Goal: Check status

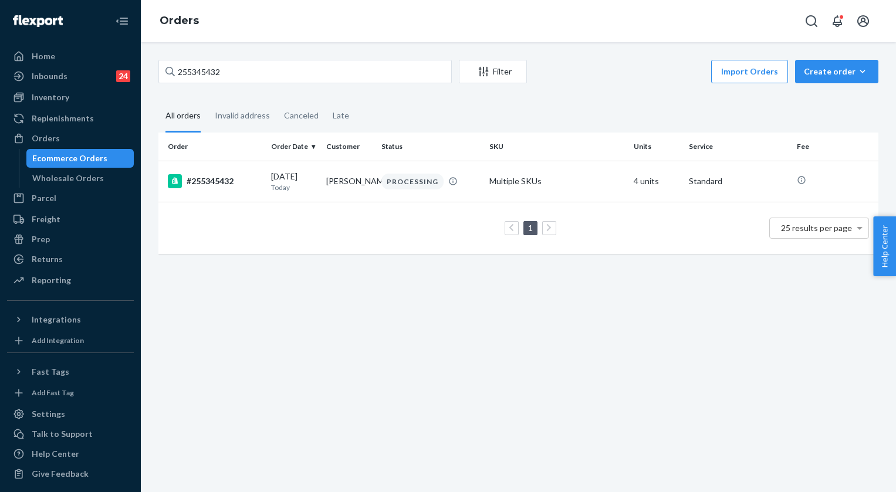
click at [247, 67] on input "255345432" at bounding box center [304, 71] width 293 height 23
type input "255289391"
click at [413, 182] on div "IN TRANSIT" at bounding box center [404, 181] width 47 height 12
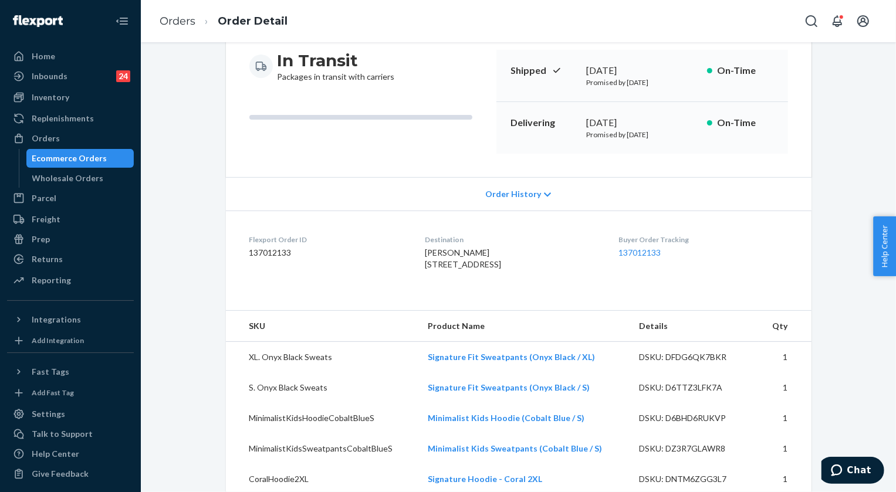
scroll to position [160, 0]
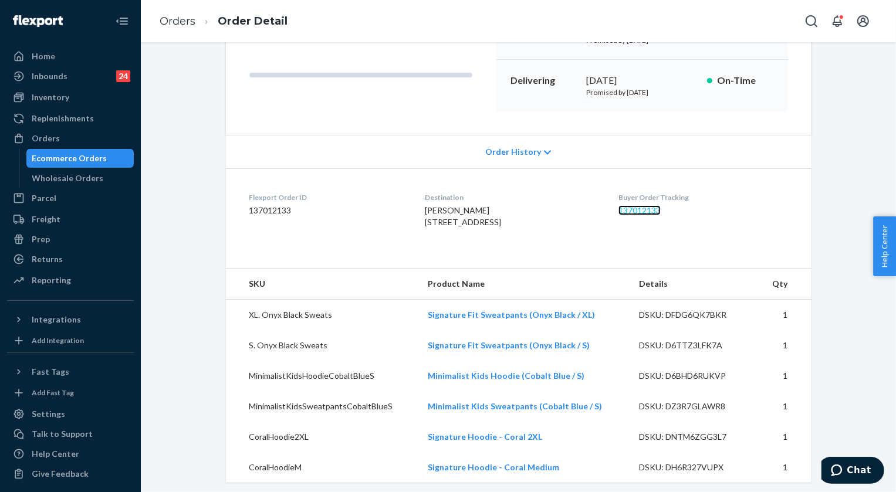
click at [660, 211] on link "137012133" at bounding box center [639, 210] width 42 height 10
click at [175, 21] on link "Orders" at bounding box center [178, 21] width 36 height 13
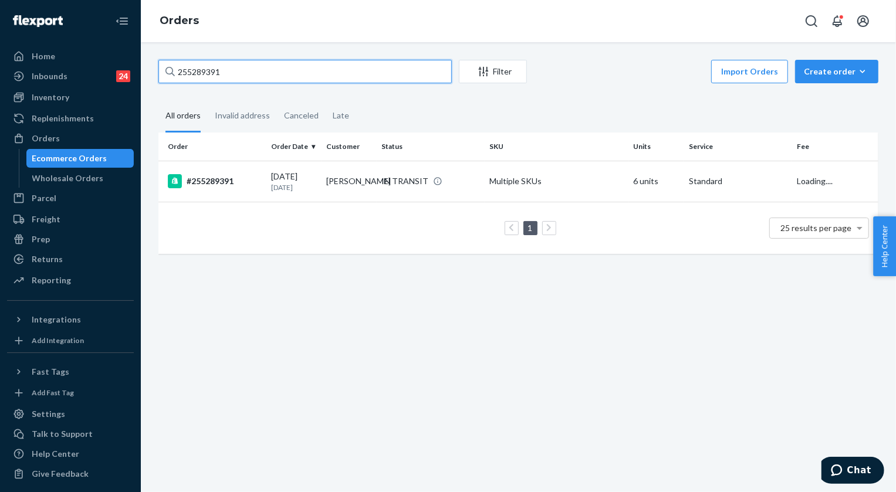
click at [325, 76] on input "255289391" at bounding box center [304, 71] width 293 height 23
paste input "4927228"
click at [203, 73] on input "254927228" at bounding box center [304, 71] width 293 height 23
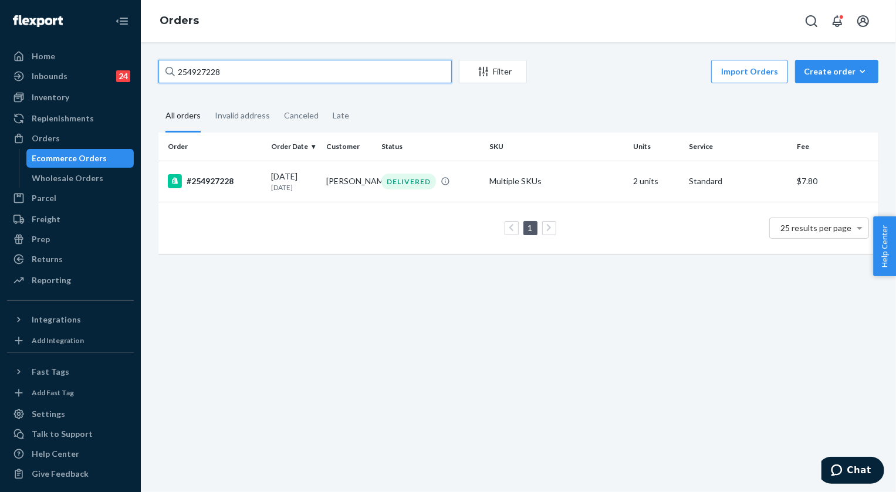
paste input "5348797"
type input "255348797"
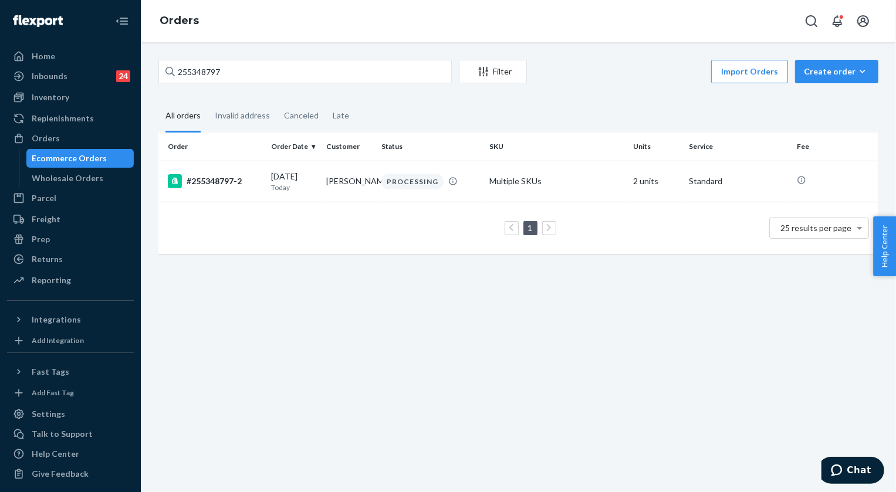
click at [405, 184] on div "PROCESSING" at bounding box center [412, 182] width 62 height 16
